Goal: Transaction & Acquisition: Purchase product/service

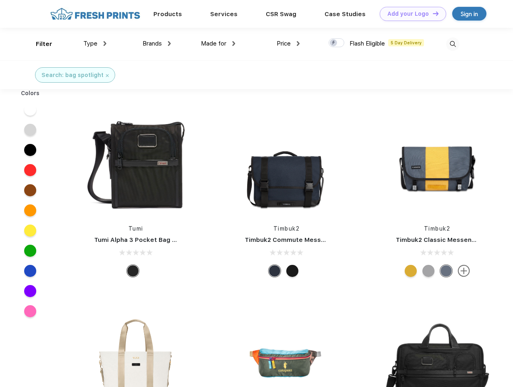
click at [410, 14] on link "Add your Logo Design Tool" at bounding box center [413, 14] width 66 height 14
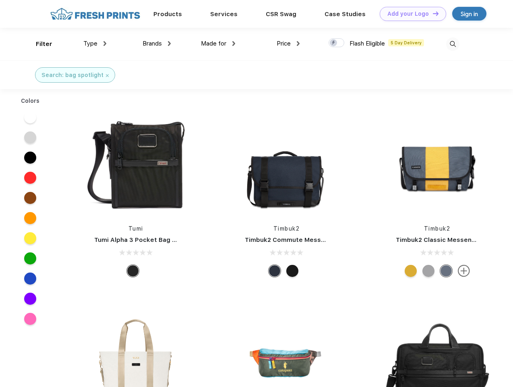
click at [0, 0] on div "Design Tool" at bounding box center [0, 0] width 0 height 0
click at [432, 13] on link "Add your Logo Design Tool" at bounding box center [413, 14] width 66 height 14
click at [39, 44] on div "Filter" at bounding box center [44, 43] width 17 height 9
click at [95, 44] on span "Type" at bounding box center [90, 43] width 14 height 7
click at [157, 44] on span "Brands" at bounding box center [152, 43] width 19 height 7
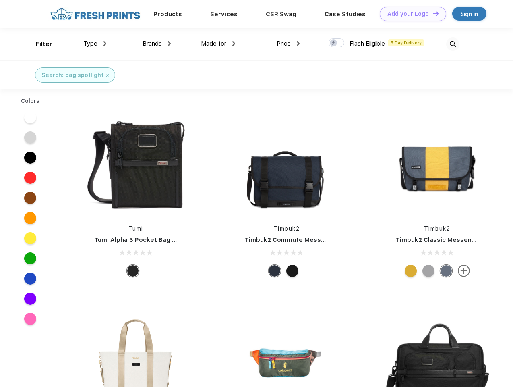
click at [218, 44] on span "Made for" at bounding box center [213, 43] width 25 height 7
click at [289, 44] on span "Price" at bounding box center [284, 43] width 14 height 7
click at [337, 43] on div at bounding box center [337, 42] width 16 height 9
click at [334, 43] on input "checkbox" at bounding box center [331, 40] width 5 height 5
click at [453, 44] on img at bounding box center [452, 43] width 13 height 13
